Goal: Navigation & Orientation: Find specific page/section

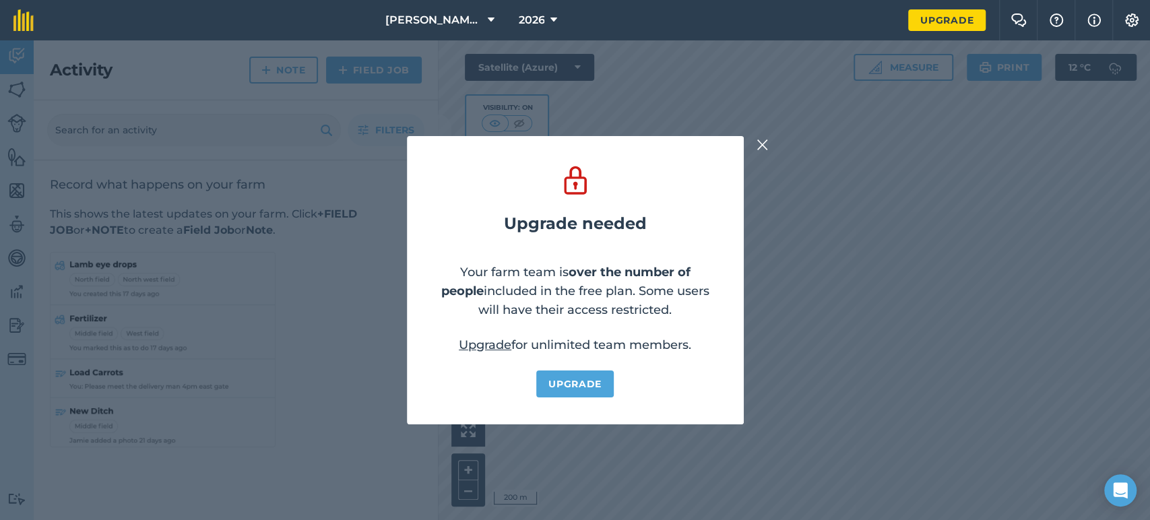
click at [754, 141] on button at bounding box center [762, 144] width 16 height 16
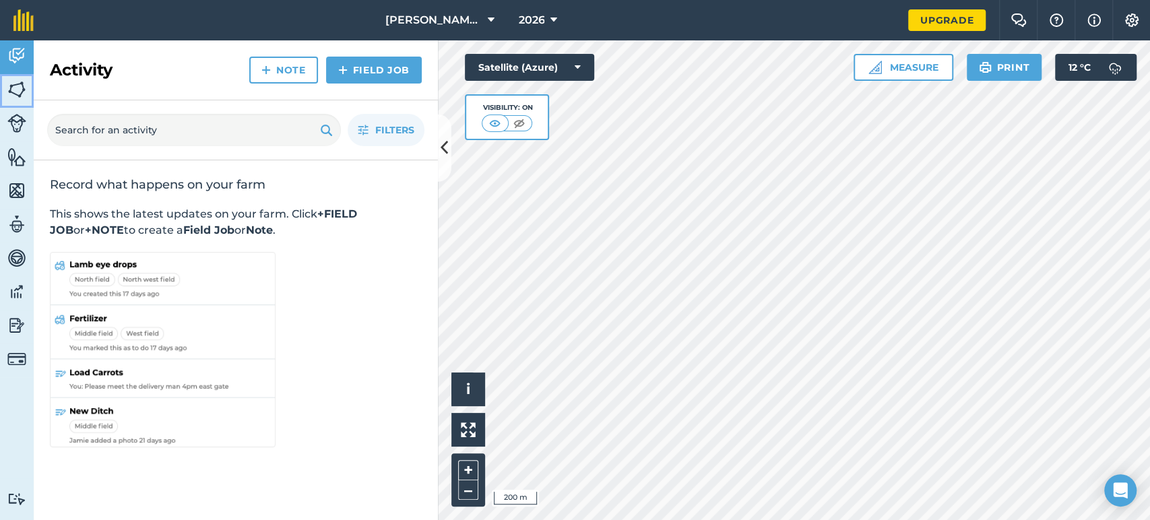
click at [12, 85] on img at bounding box center [16, 89] width 19 height 20
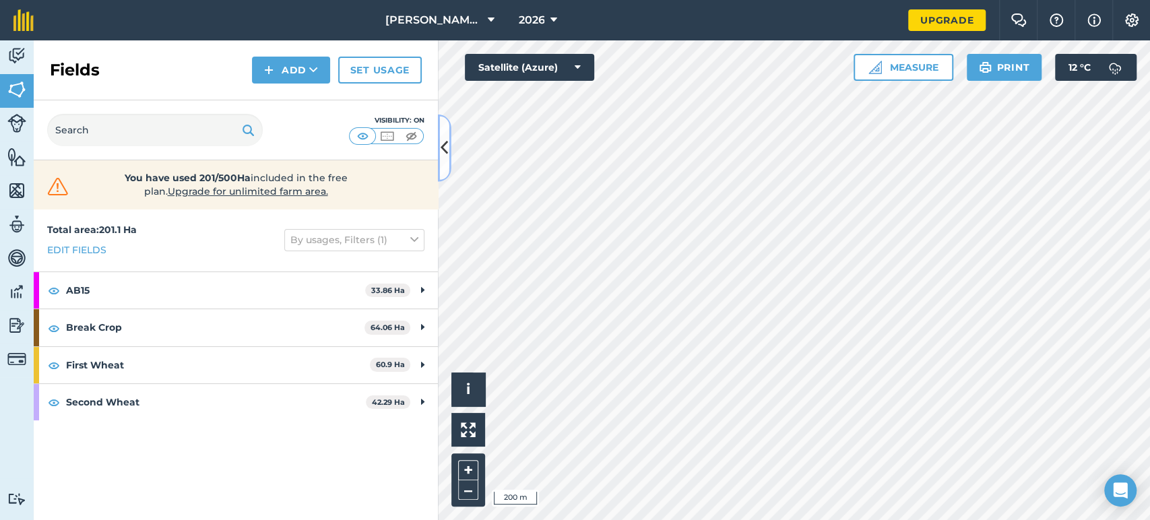
click at [446, 158] on icon at bounding box center [443, 148] width 7 height 24
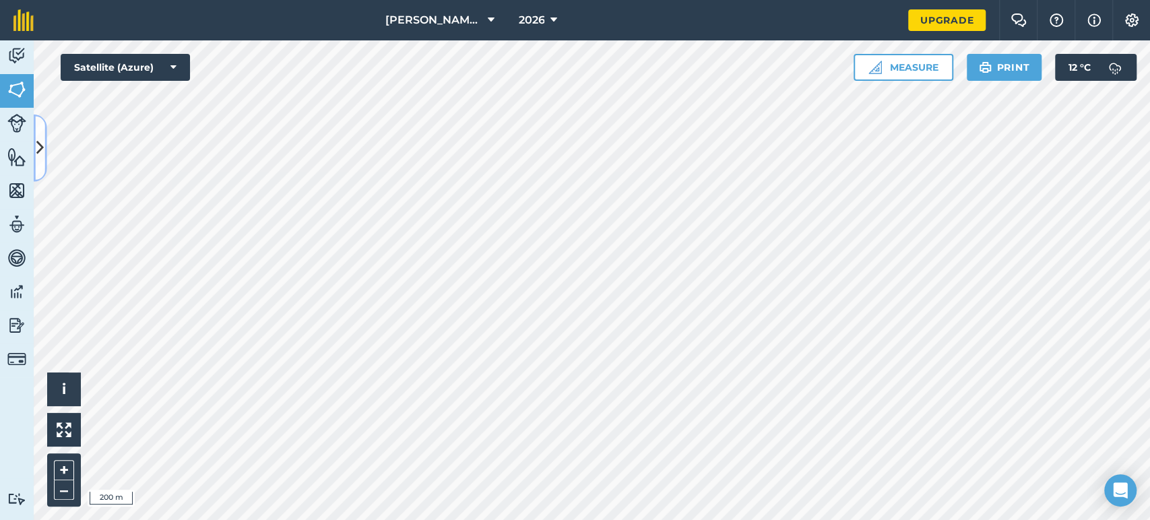
click at [42, 169] on button at bounding box center [40, 147] width 13 height 67
